Goal: Task Accomplishment & Management: Manage account settings

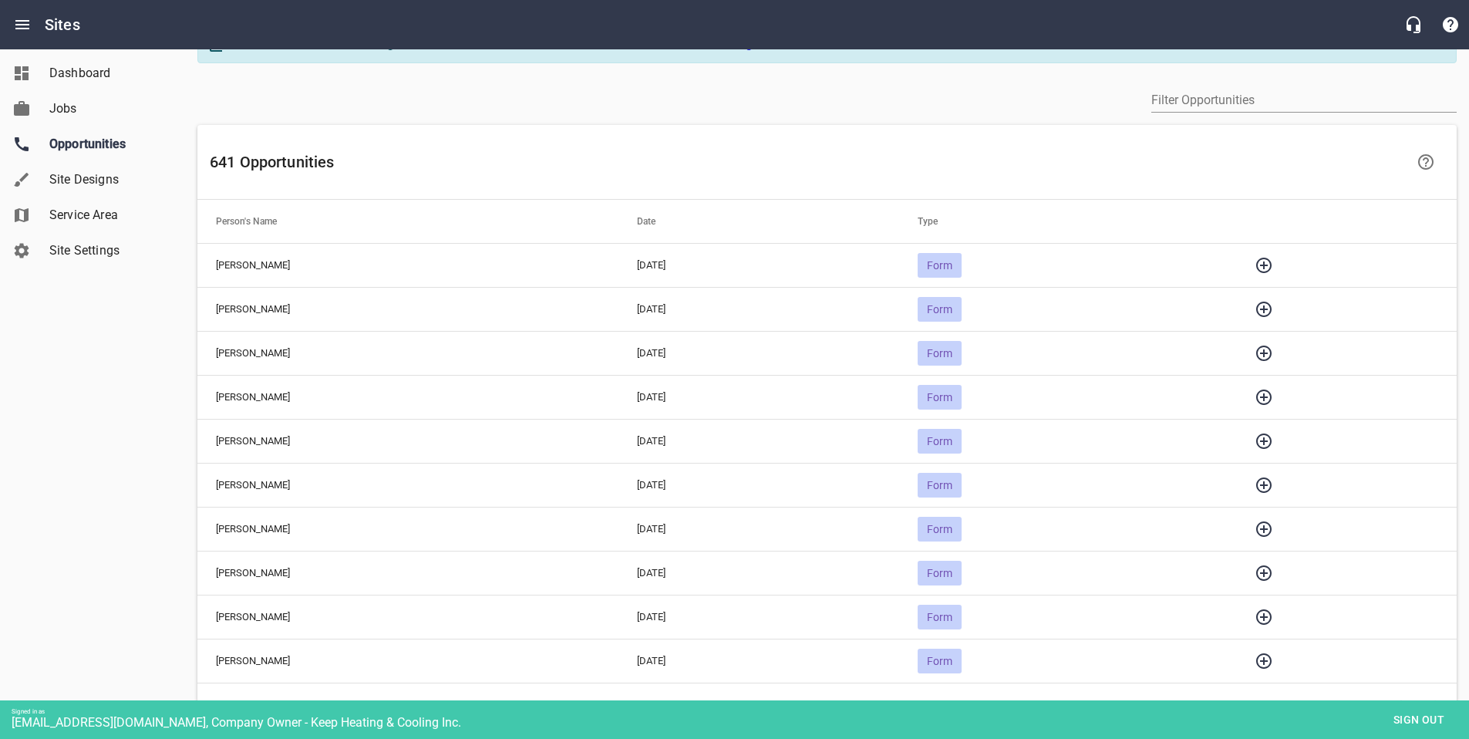
scroll to position [40, 0]
click at [1268, 259] on icon "button" at bounding box center [1264, 262] width 19 height 19
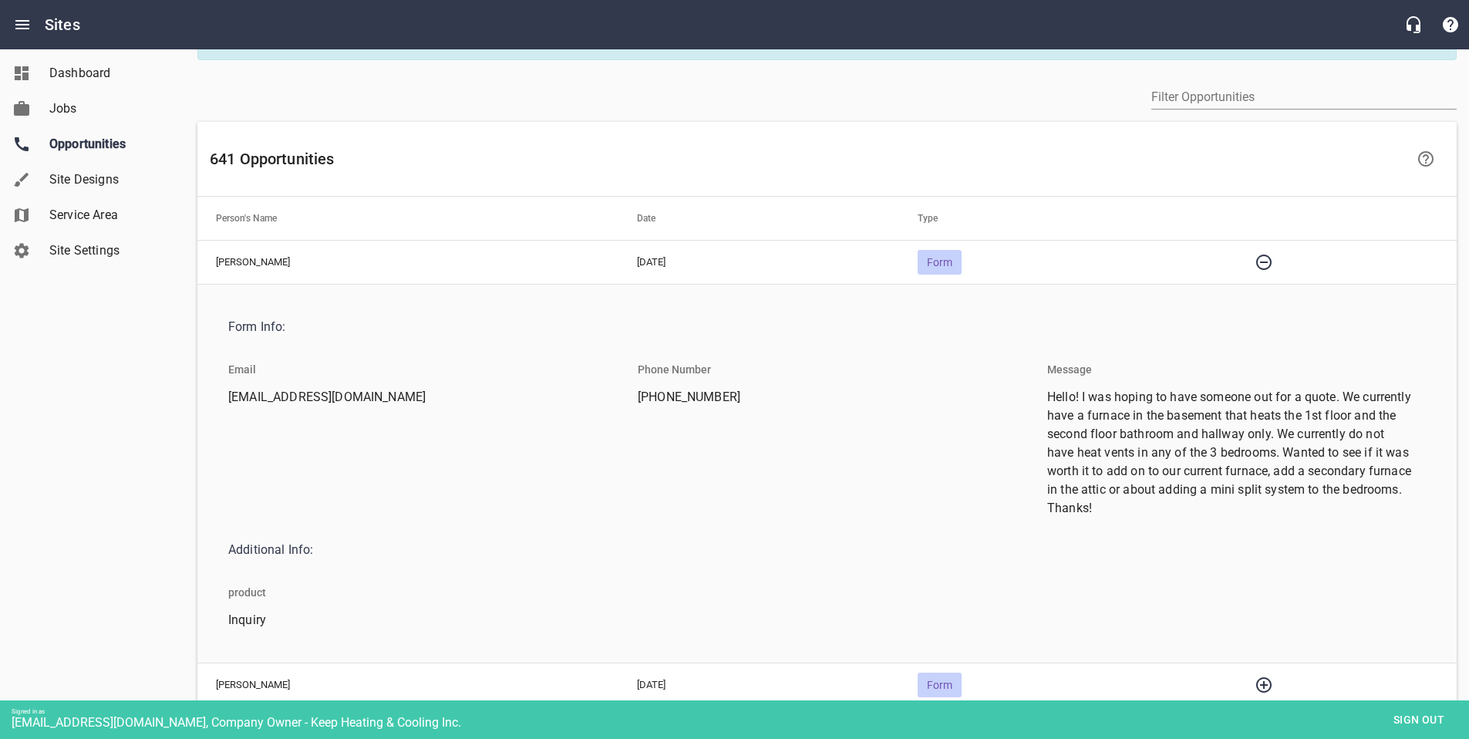
click at [1268, 259] on icon "button" at bounding box center [1264, 262] width 19 height 19
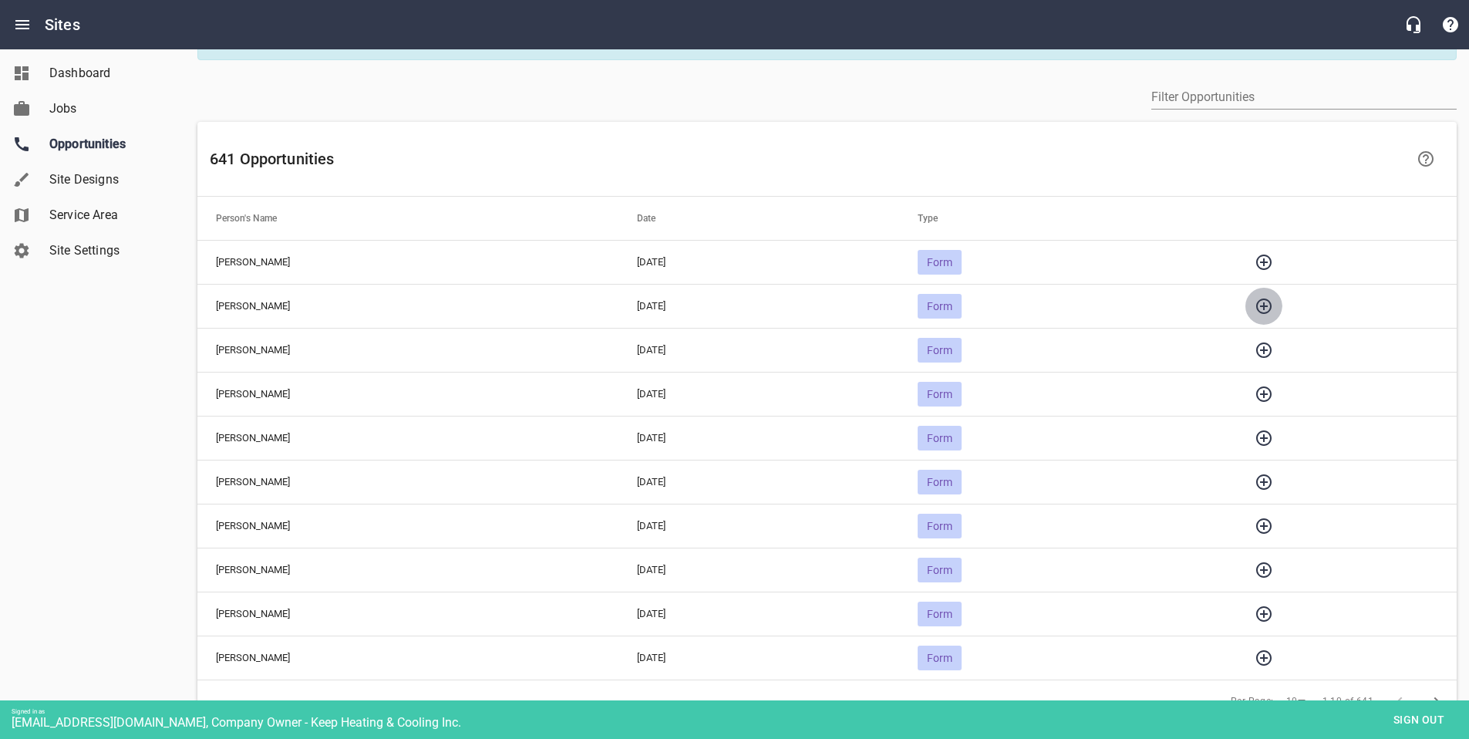
click at [1272, 307] on icon "button" at bounding box center [1264, 306] width 19 height 19
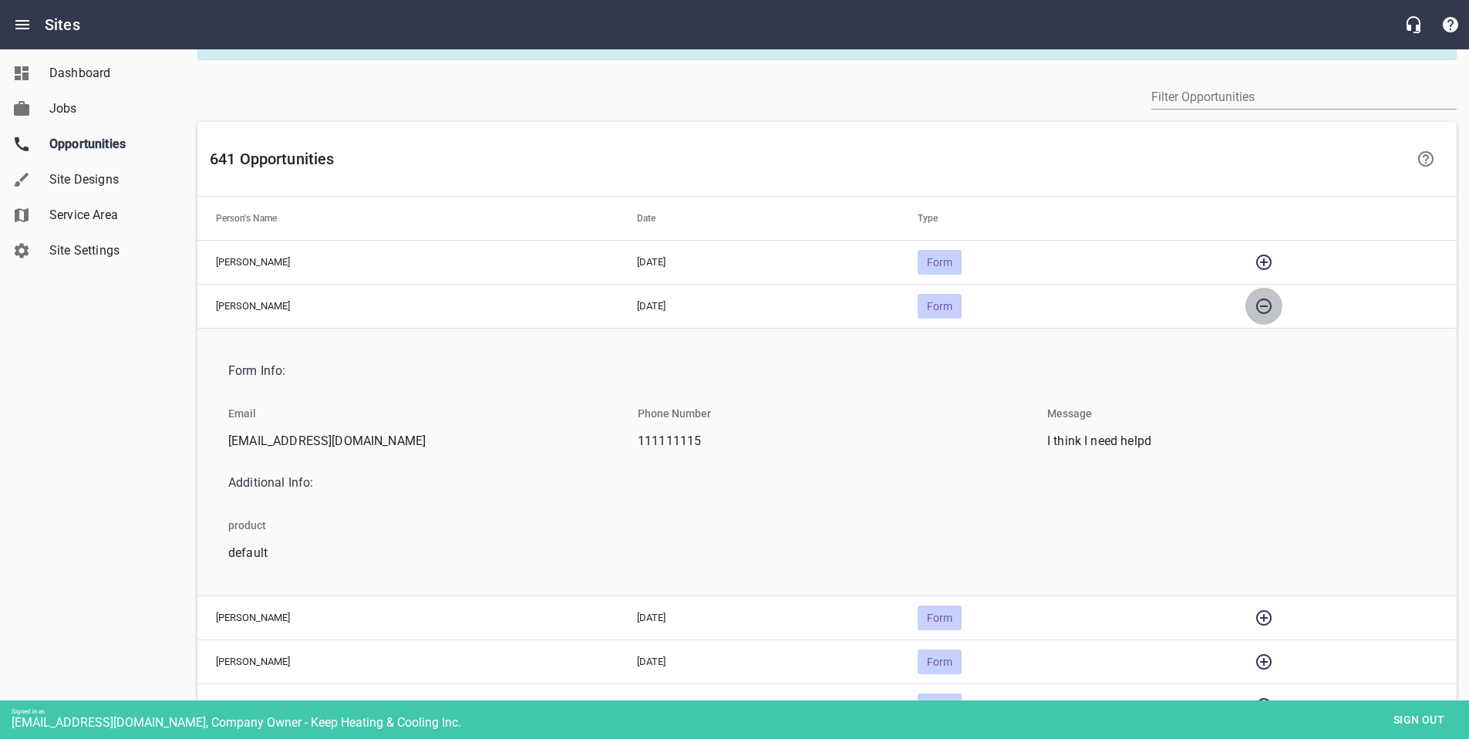
click at [1272, 307] on icon "button" at bounding box center [1264, 306] width 19 height 19
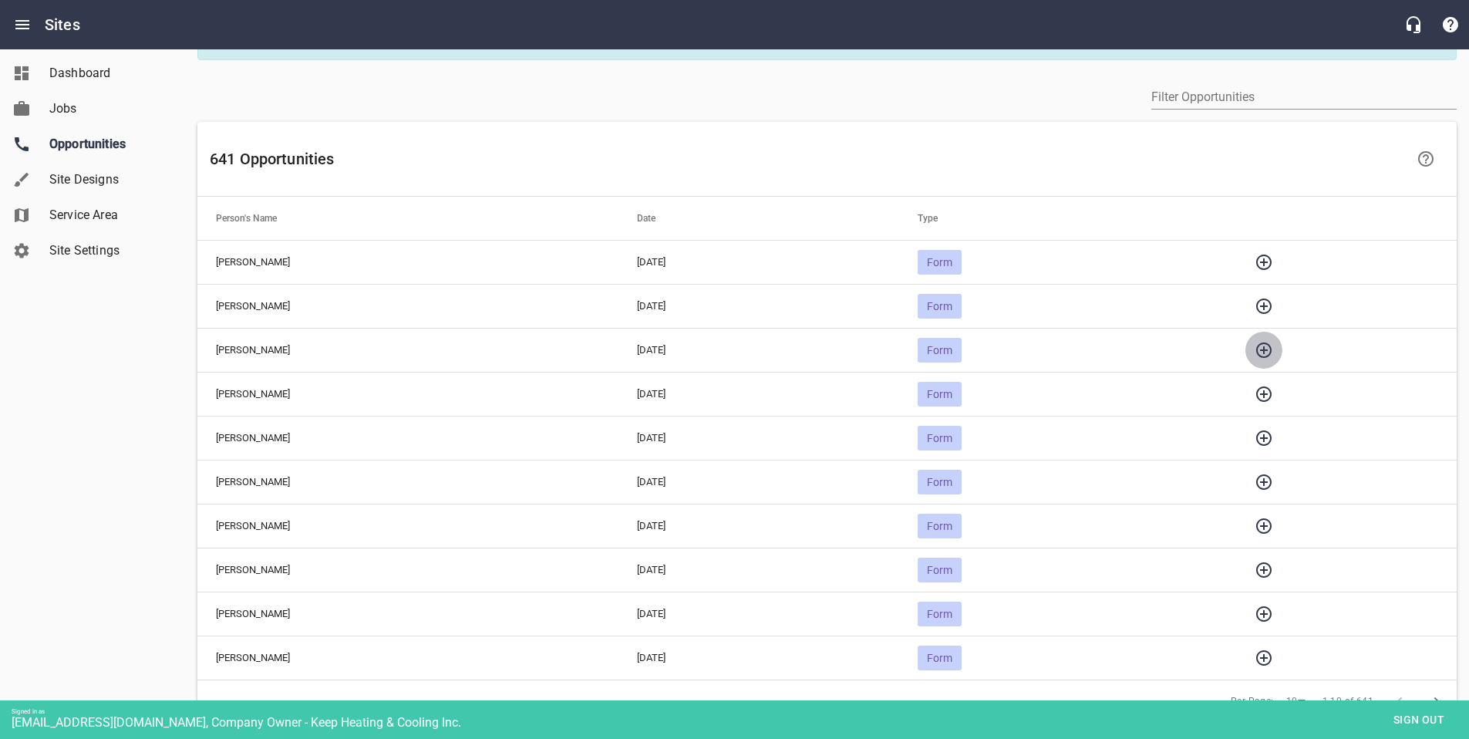
click at [1272, 353] on icon "button" at bounding box center [1264, 350] width 19 height 19
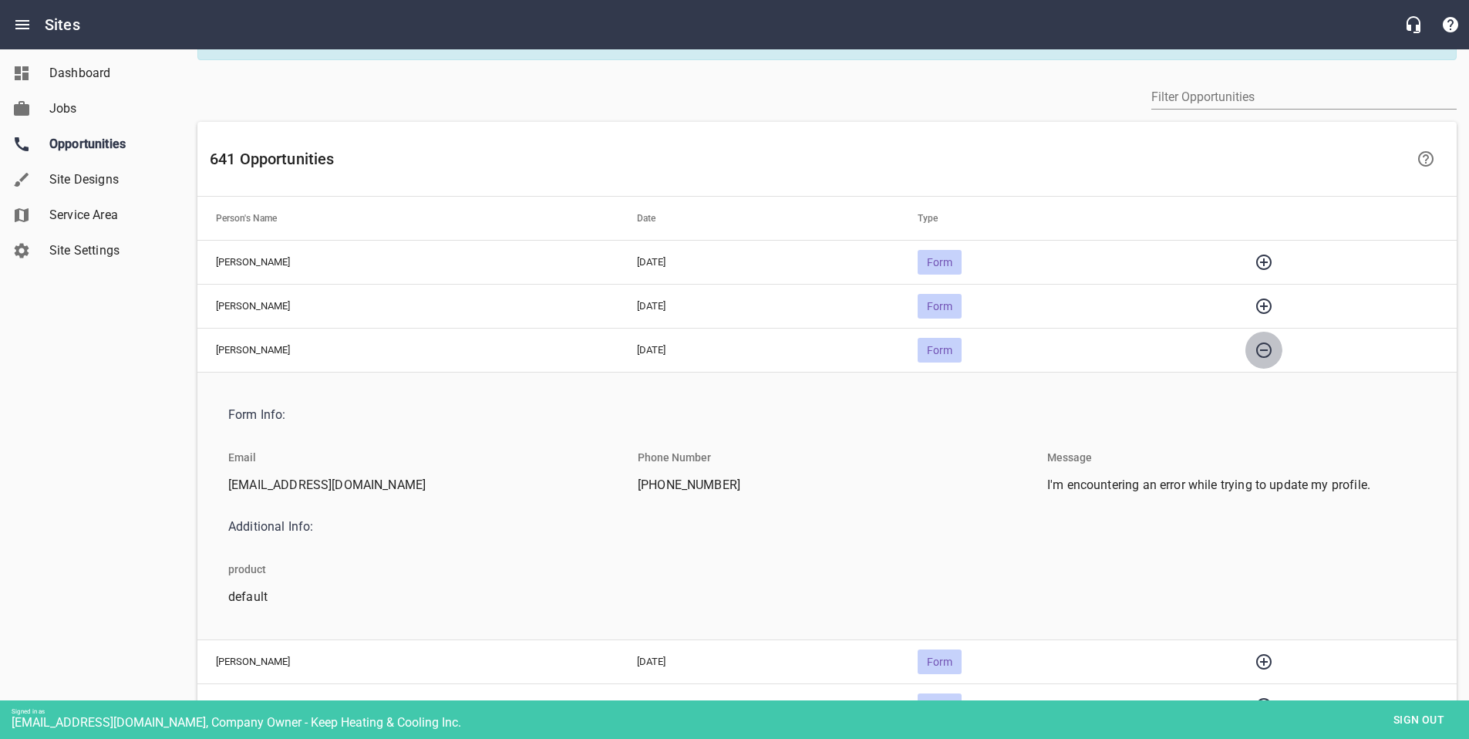
click at [1272, 353] on icon "button" at bounding box center [1264, 350] width 19 height 19
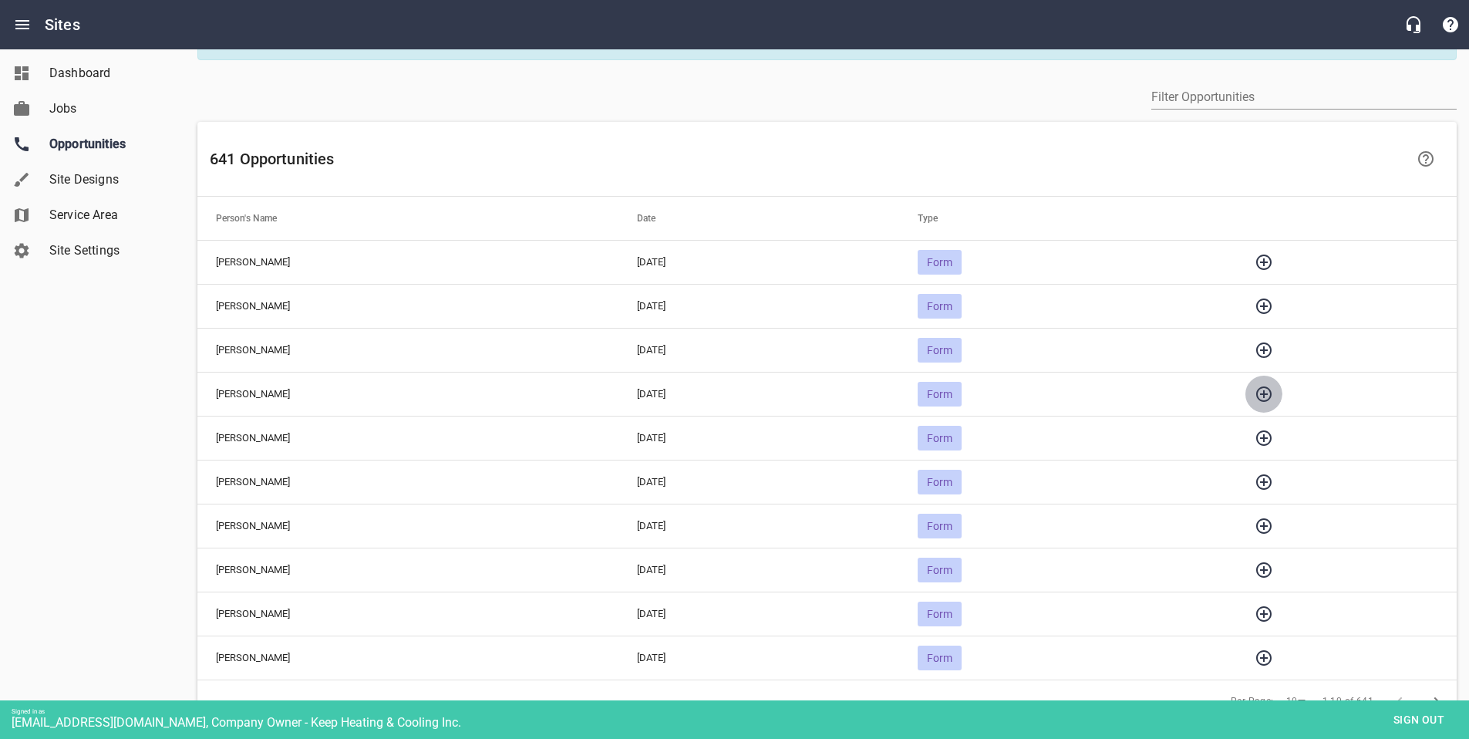
click at [1272, 396] on icon "button" at bounding box center [1263, 393] width 15 height 15
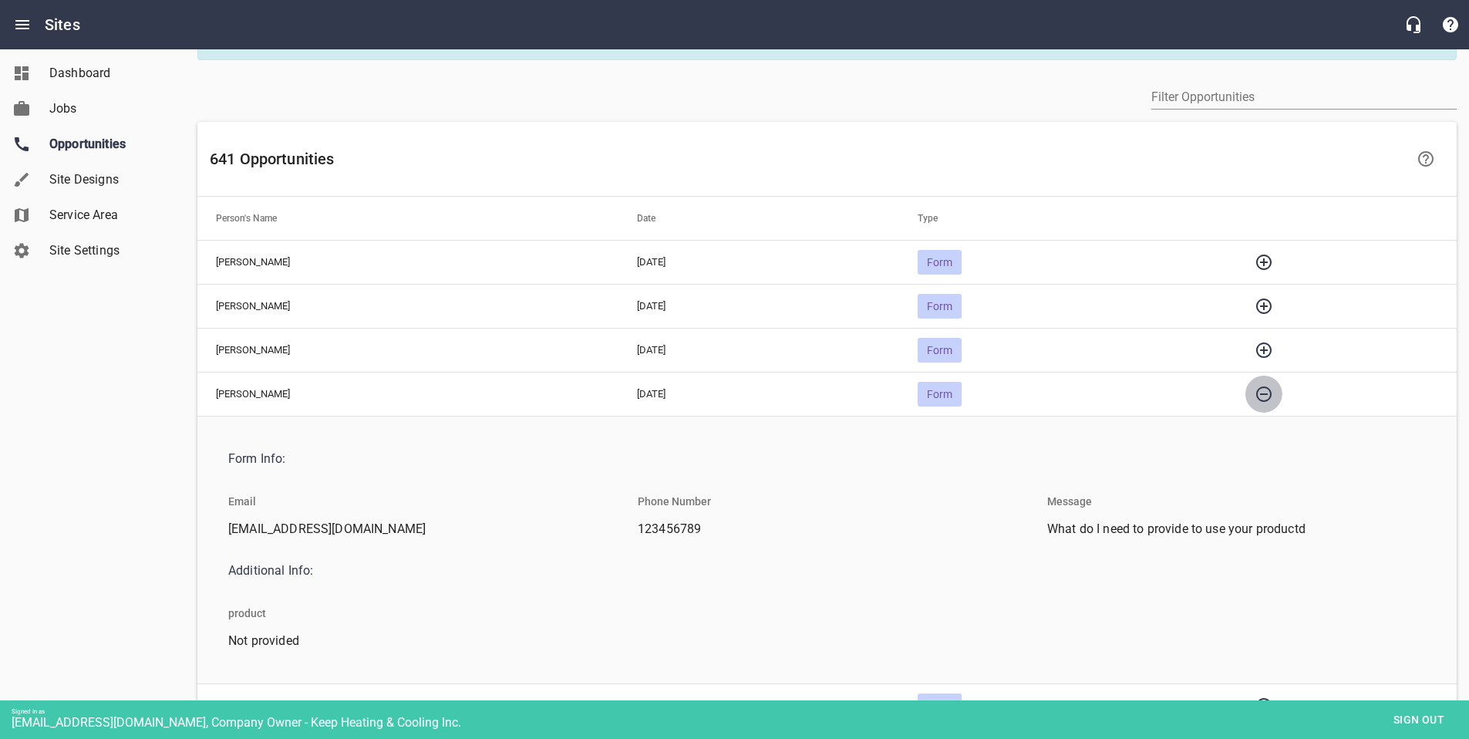
click at [1273, 396] on icon "button" at bounding box center [1264, 394] width 19 height 19
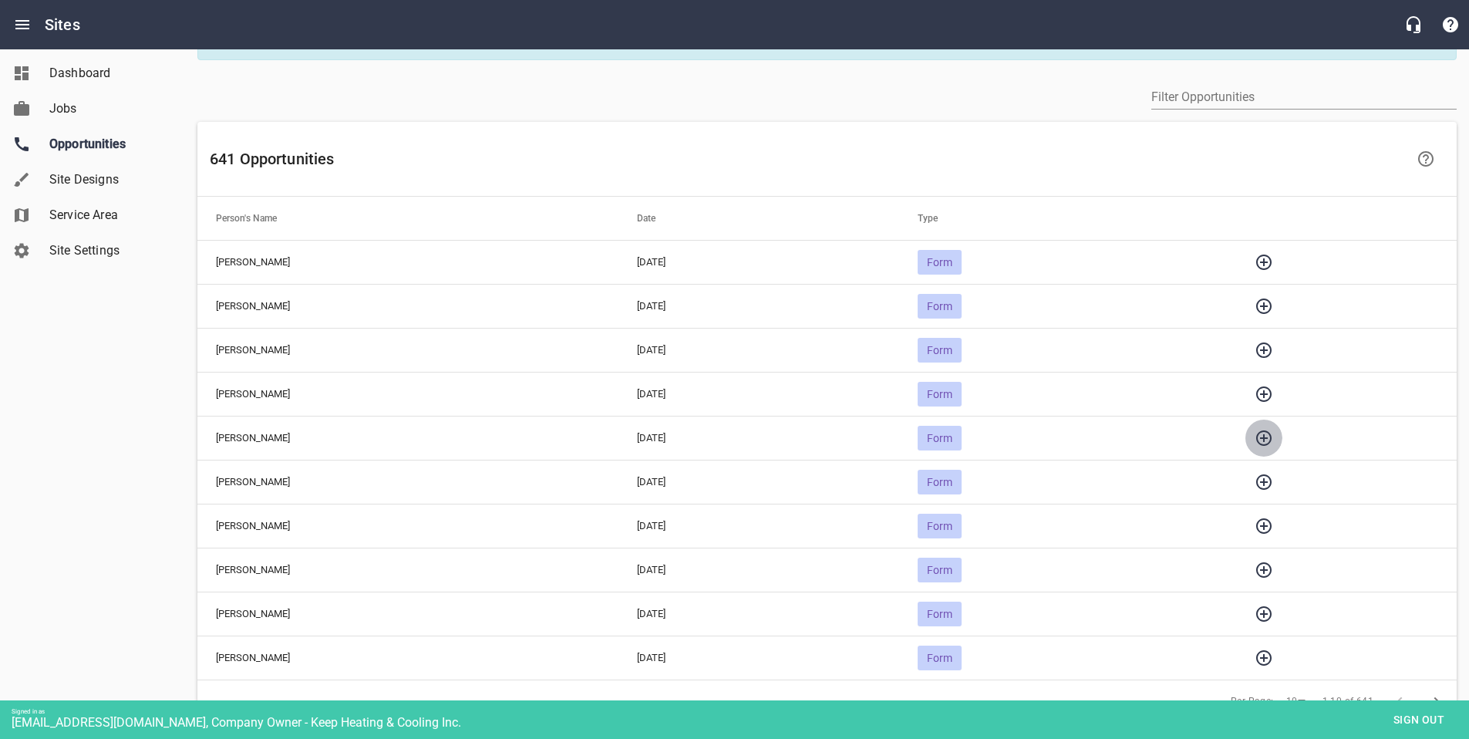
click at [1273, 440] on icon "button" at bounding box center [1264, 438] width 19 height 19
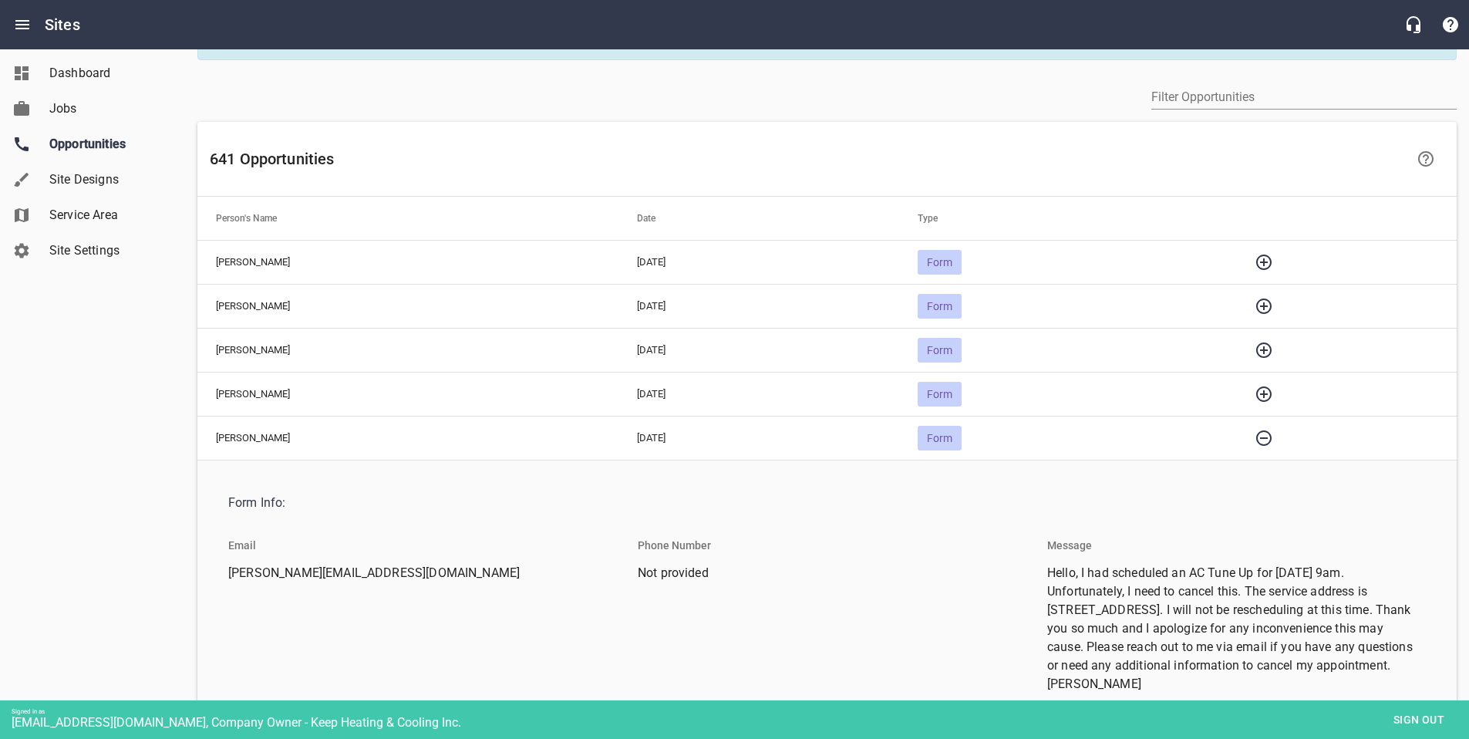
click at [1276, 440] on button "button" at bounding box center [1263, 438] width 37 height 37
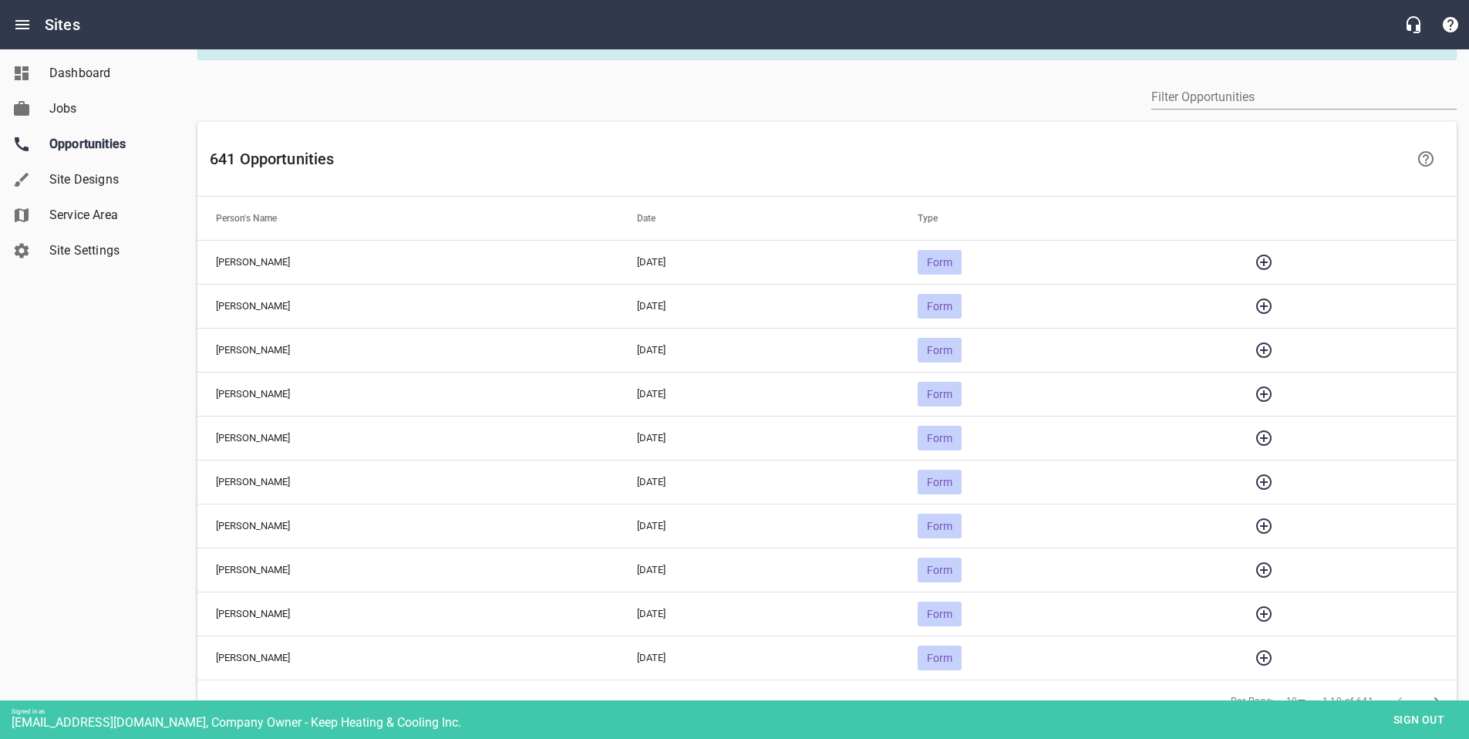
click at [1273, 474] on icon "button" at bounding box center [1264, 482] width 19 height 19
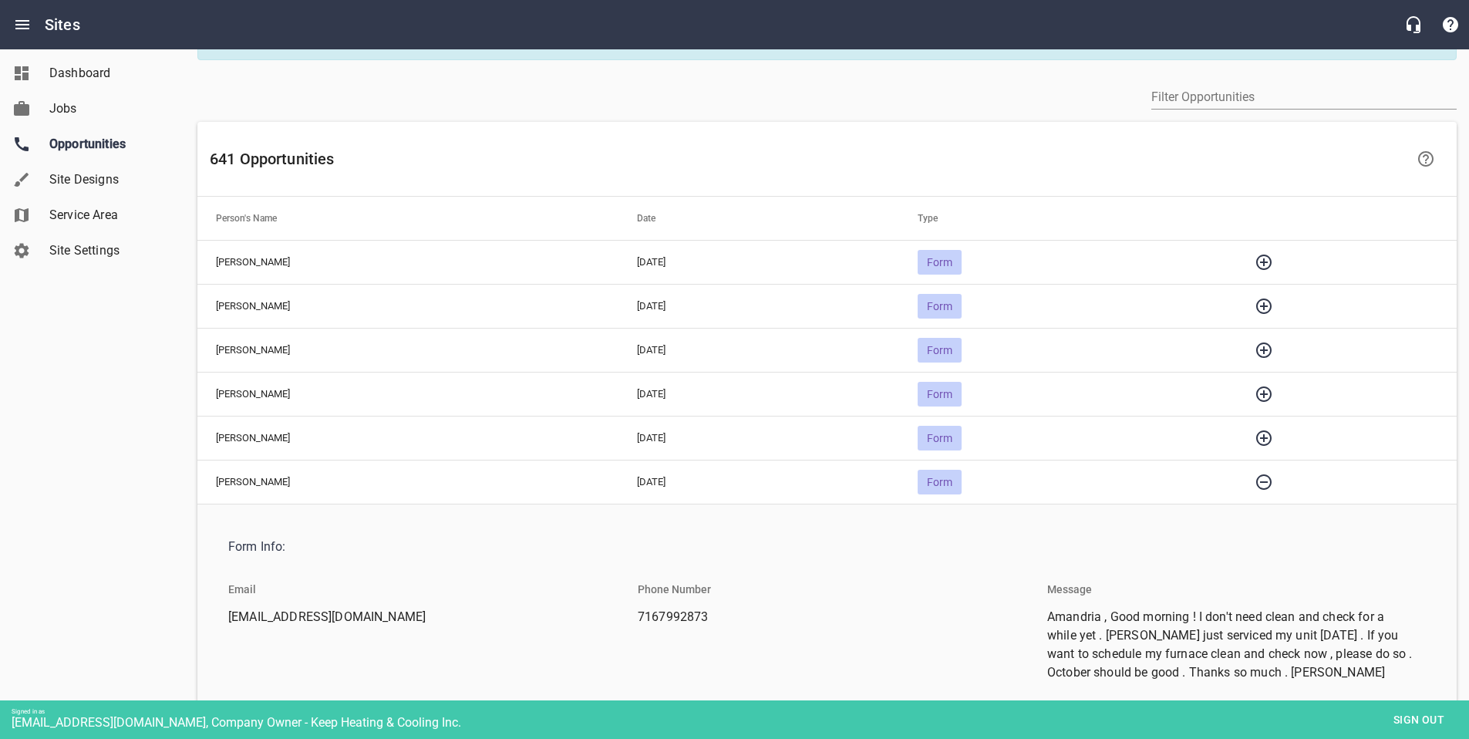
click at [1273, 474] on icon "button" at bounding box center [1264, 482] width 19 height 19
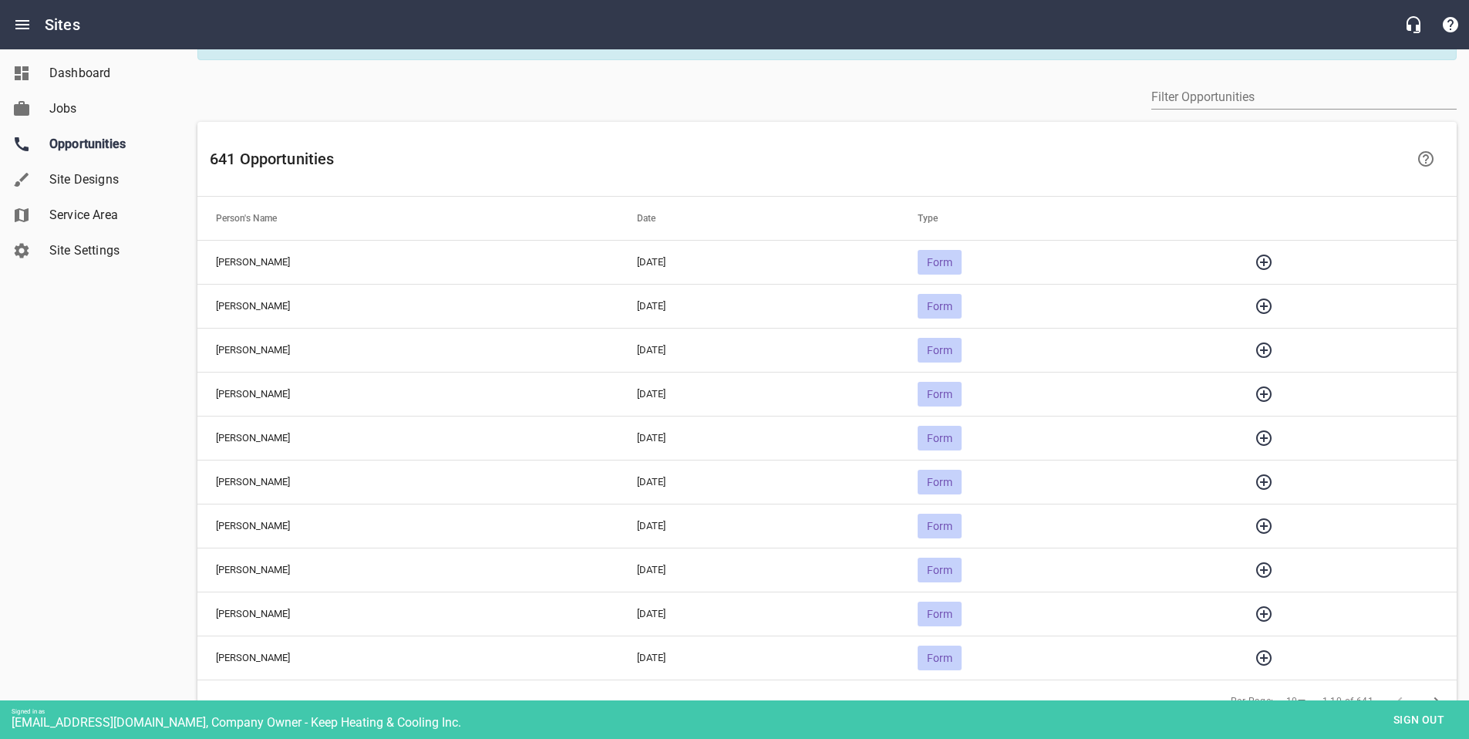
click at [1273, 517] on icon "button" at bounding box center [1264, 526] width 19 height 19
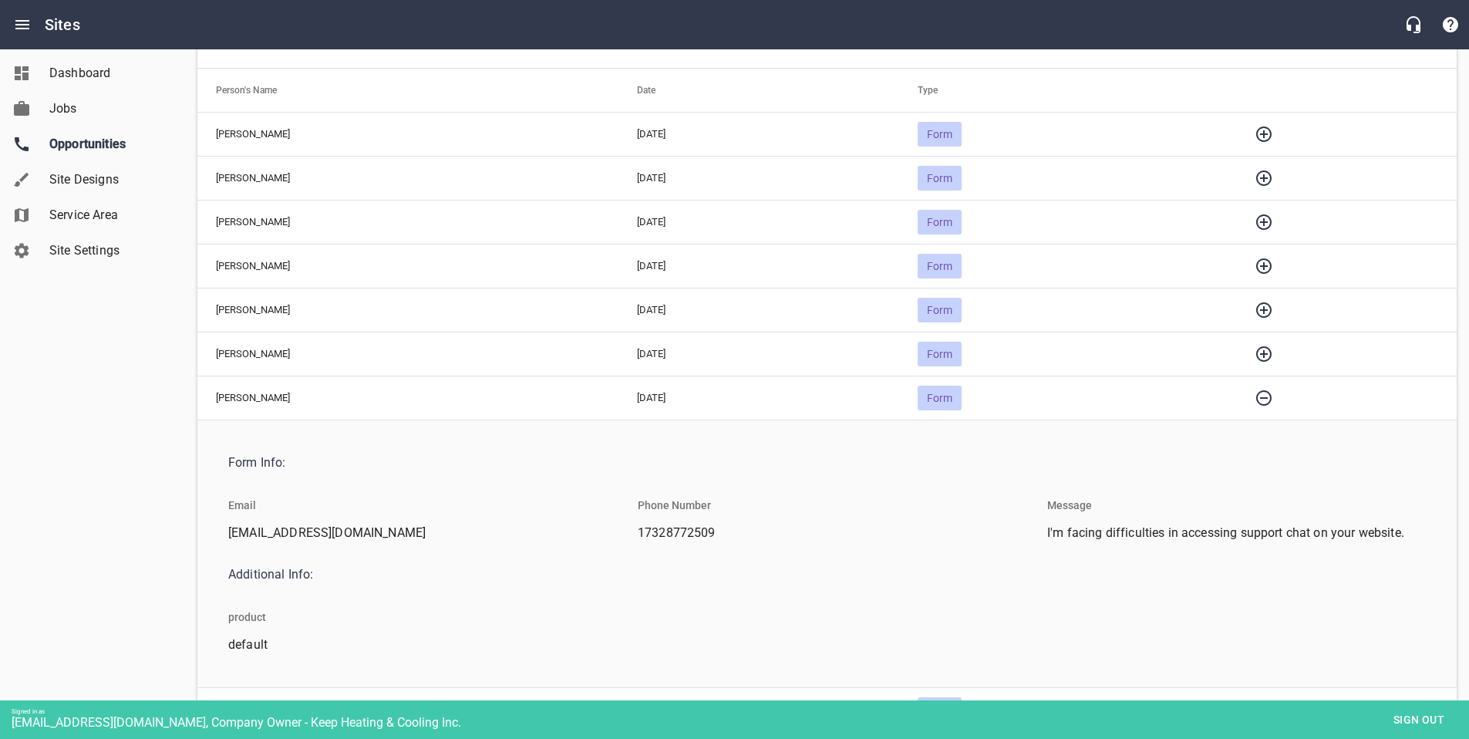
click at [1268, 399] on icon "button" at bounding box center [1264, 398] width 19 height 19
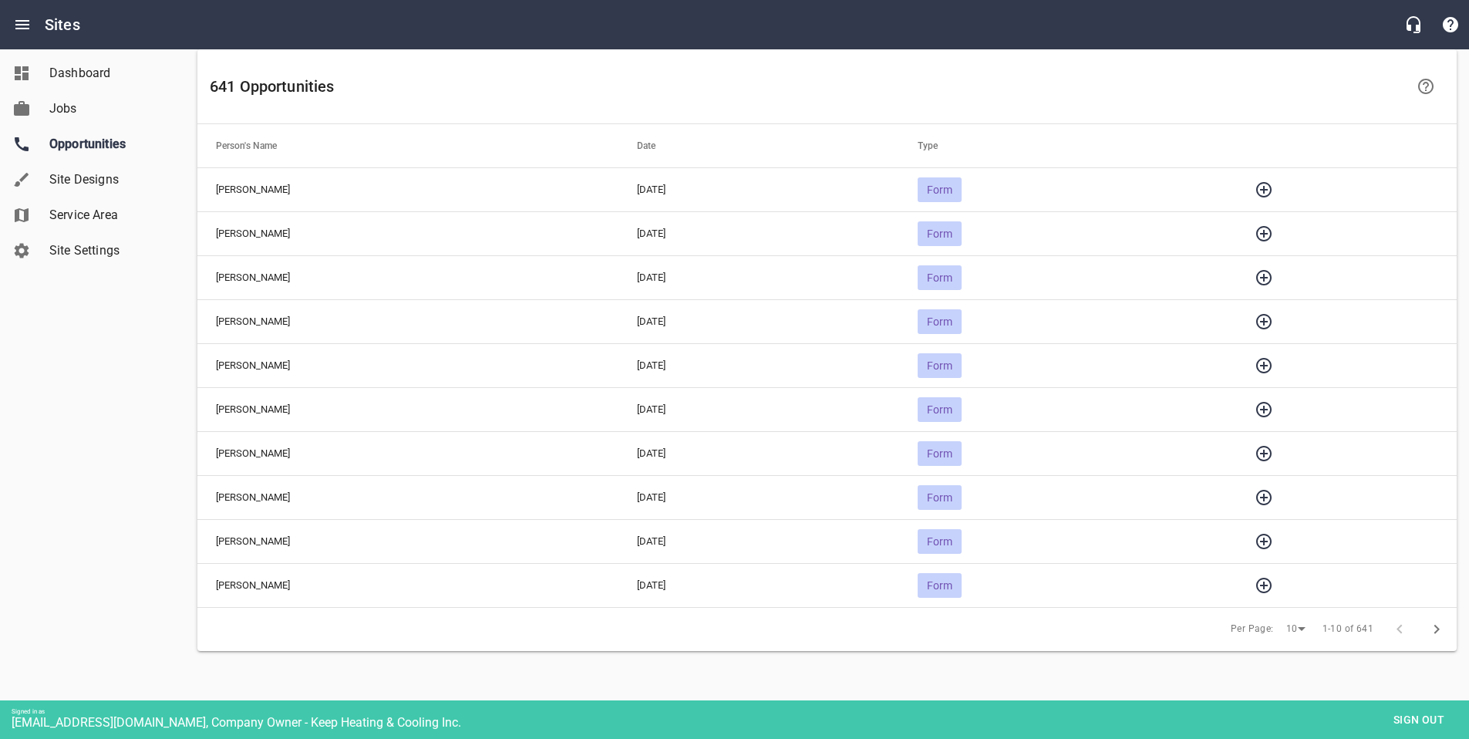
scroll to position [111, 0]
click at [1272, 497] on icon "button" at bounding box center [1263, 498] width 15 height 15
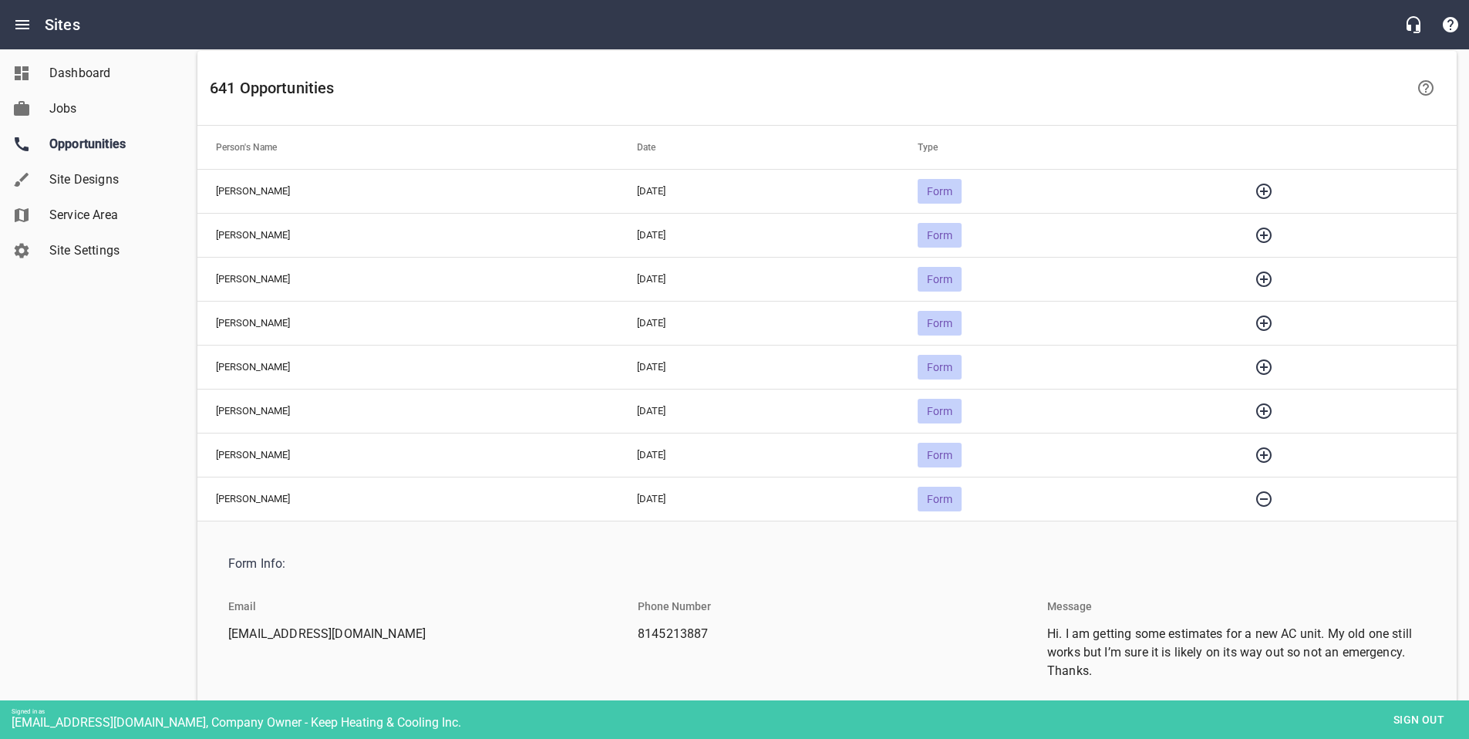
click at [1272, 497] on icon "button" at bounding box center [1263, 498] width 15 height 15
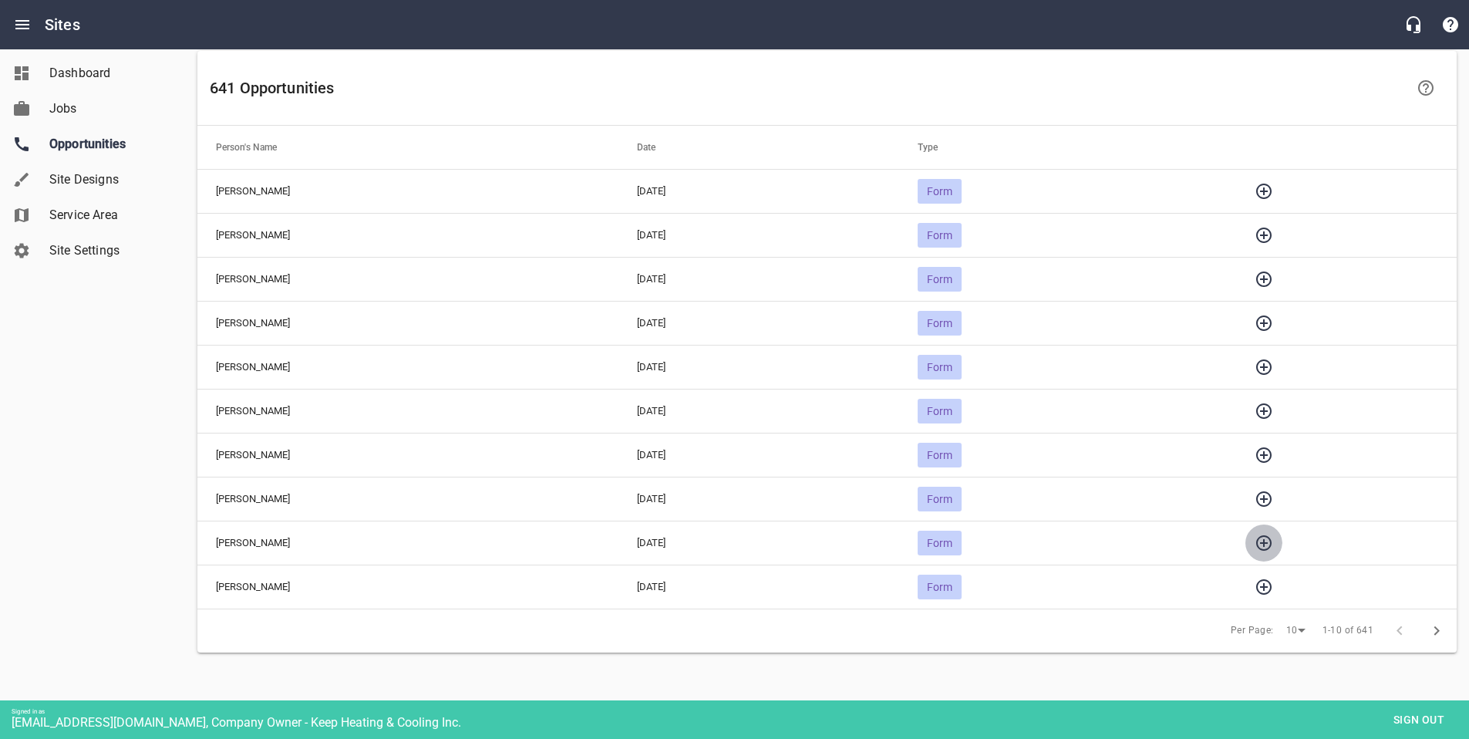
click at [1273, 538] on icon "button" at bounding box center [1264, 543] width 19 height 19
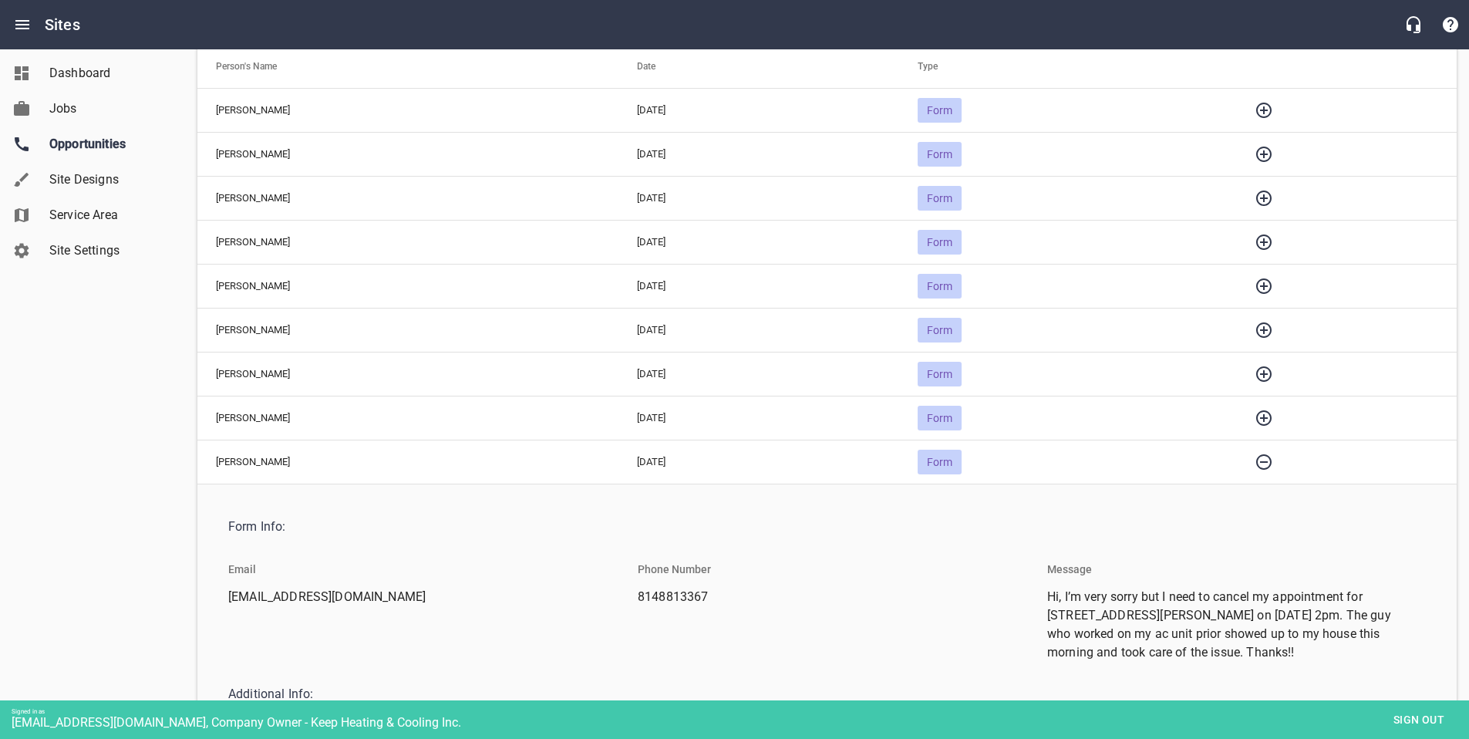
scroll to position [224, 0]
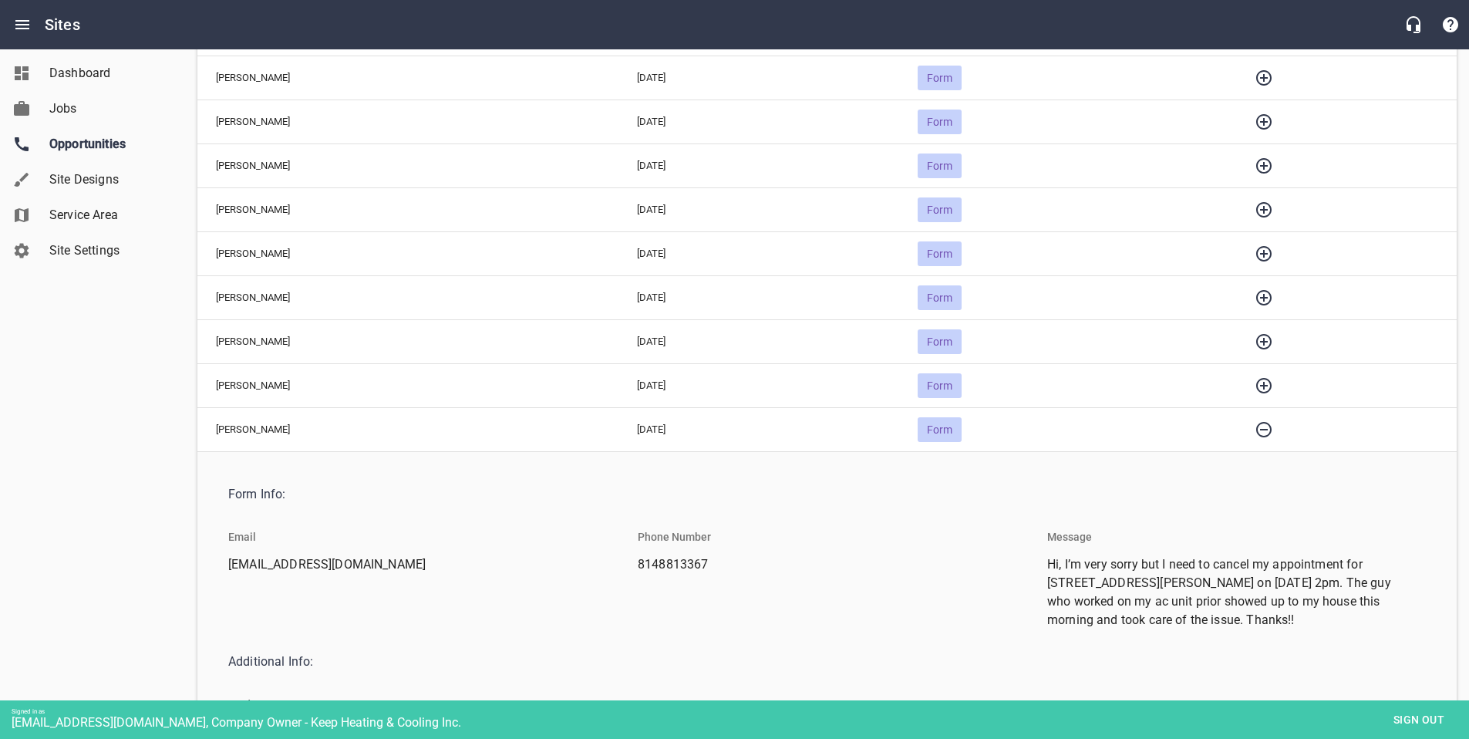
click at [1269, 428] on icon "button" at bounding box center [1264, 429] width 19 height 19
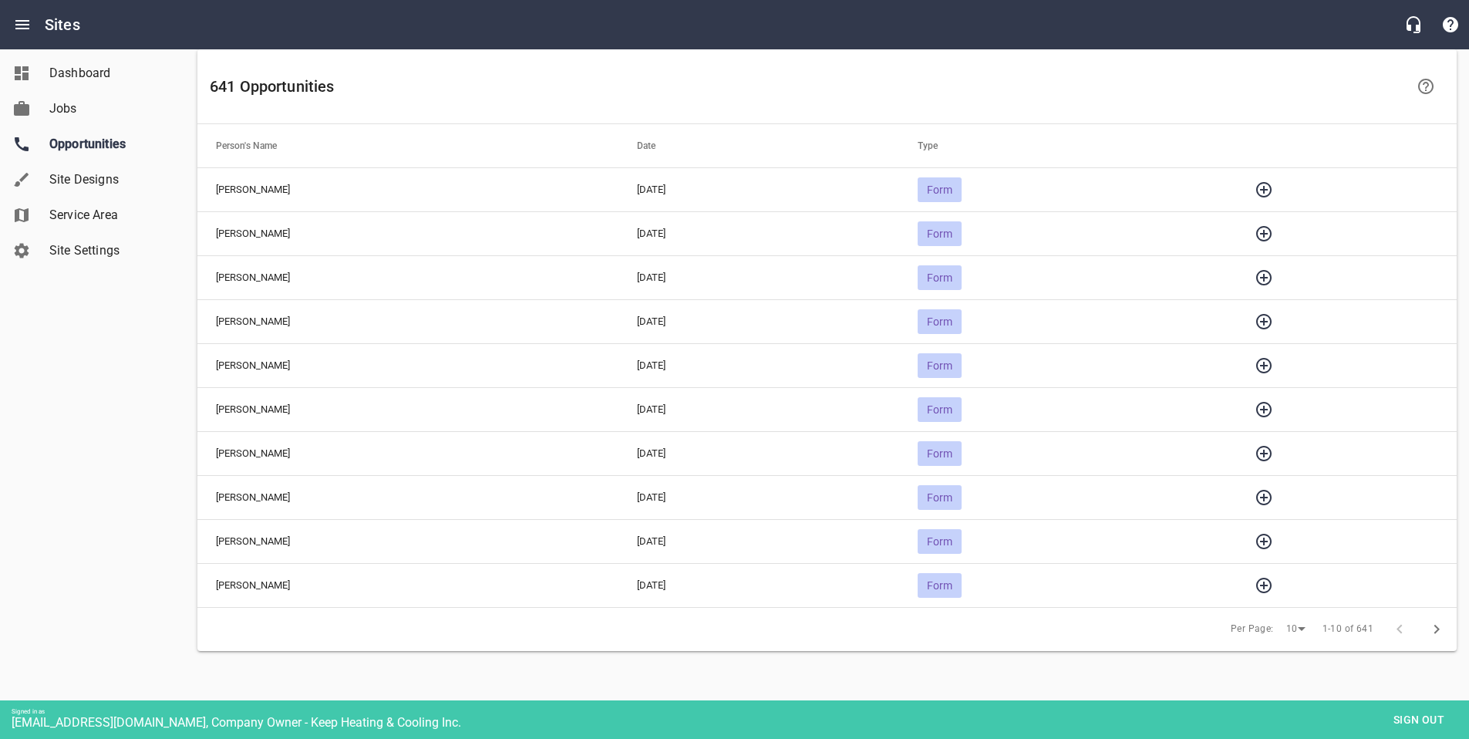
scroll to position [111, 0]
click at [1404, 714] on span "Sign out" at bounding box center [1419, 719] width 65 height 19
click at [1404, 714] on html "Sites Opportunities Dashboard Jobs Opportunities Site Designs Service Area Site…" at bounding box center [734, 314] width 1469 height 851
